Goal: Find specific page/section

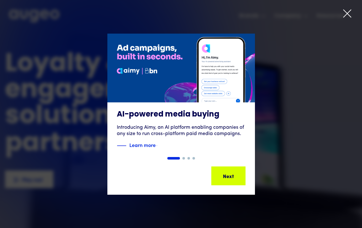
click at [345, 13] on icon at bounding box center [346, 13] width 9 height 9
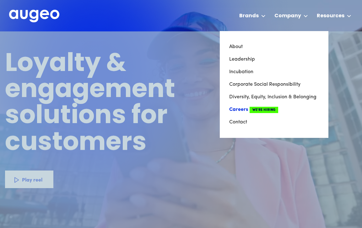
click at [245, 109] on link "Careers We're Hiring" at bounding box center [274, 109] width 90 height 13
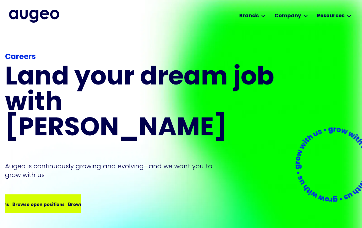
click at [67, 200] on div "Browse open positions" at bounding box center [93, 204] width 52 height 8
